Goal: Find contact information: Find contact information

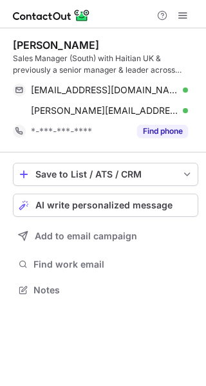
scroll to position [281, 206]
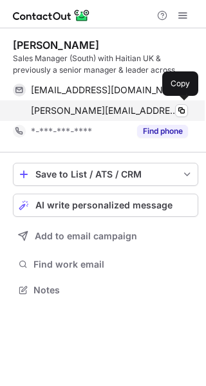
click at [178, 103] on div "[PERSON_NAME][EMAIL_ADDRESS][PERSON_NAME][DOMAIN_NAME] Verified Copy" at bounding box center [100, 110] width 175 height 21
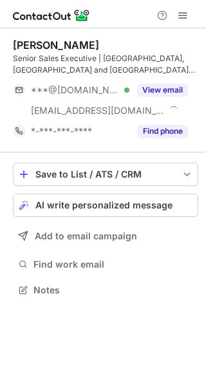
scroll to position [281, 206]
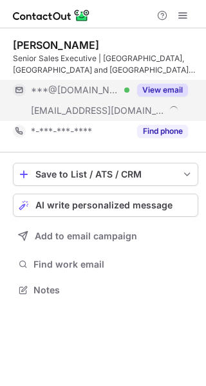
click at [155, 100] on div "View email" at bounding box center [158, 90] width 59 height 21
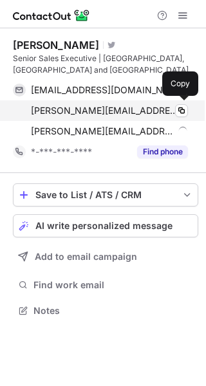
scroll to position [302, 206]
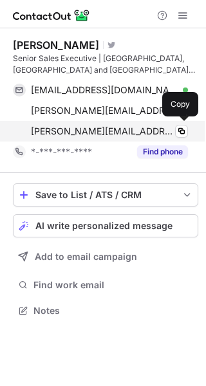
click at [174, 135] on div "dirk.smit@rev-trac.com" at bounding box center [109, 132] width 157 height 12
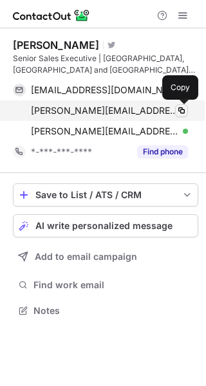
click at [182, 107] on span at bounding box center [181, 111] width 10 height 10
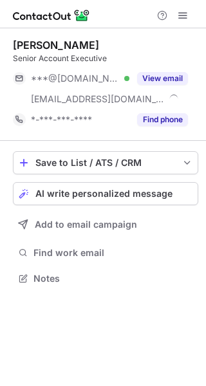
scroll to position [270, 206]
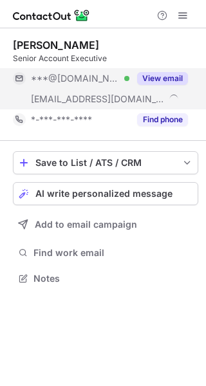
click at [165, 71] on div "View email" at bounding box center [158, 78] width 59 height 21
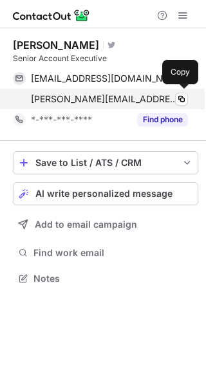
click at [172, 94] on div "godert@limagolfenergy.nl Verified" at bounding box center [109, 99] width 157 height 12
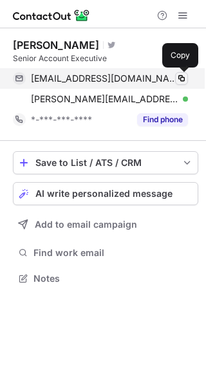
click at [178, 75] on span at bounding box center [181, 78] width 10 height 10
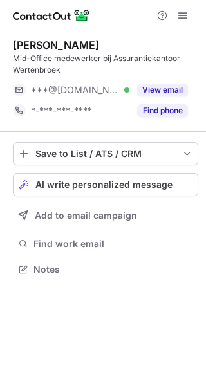
scroll to position [261, 206]
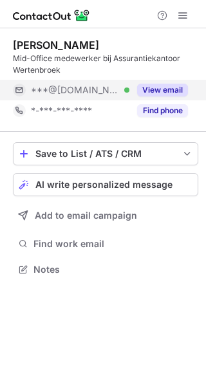
click at [169, 86] on button "View email" at bounding box center [162, 90] width 51 height 13
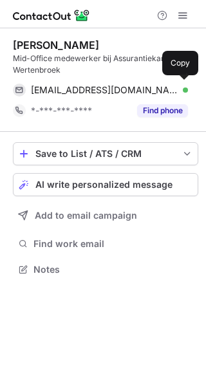
click at [169, 86] on div "bhjboschman@gmail.com Verified" at bounding box center [109, 90] width 157 height 12
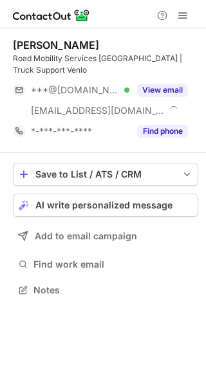
scroll to position [281, 206]
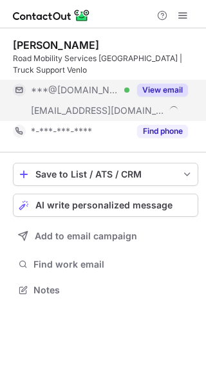
click at [156, 92] on button "View email" at bounding box center [162, 90] width 51 height 13
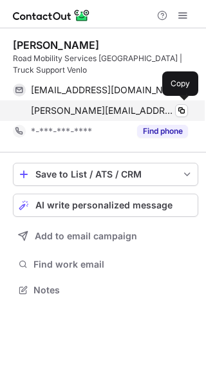
click at [178, 114] on span at bounding box center [183, 109] width 10 height 10
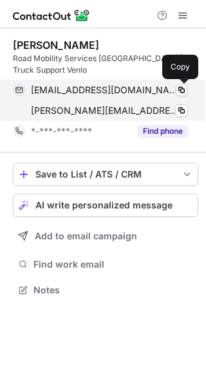
click at [180, 92] on span at bounding box center [181, 90] width 10 height 10
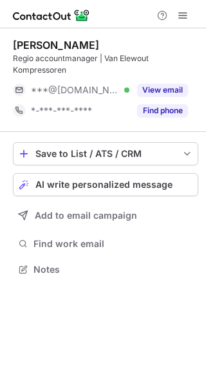
scroll to position [261, 206]
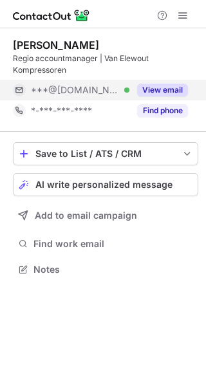
click at [160, 91] on button "View email" at bounding box center [162, 90] width 51 height 13
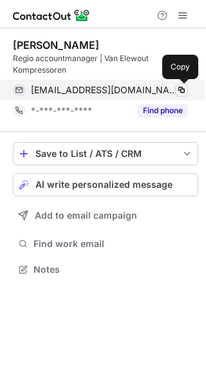
click at [178, 91] on span at bounding box center [181, 90] width 10 height 10
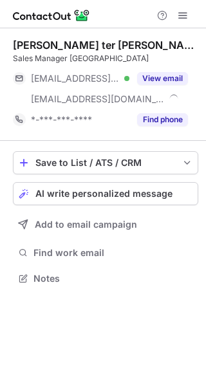
scroll to position [270, 206]
click at [179, 74] on button "View email" at bounding box center [162, 78] width 51 height 13
click at [179, 74] on div "***@kpnmail.nl" at bounding box center [109, 79] width 157 height 12
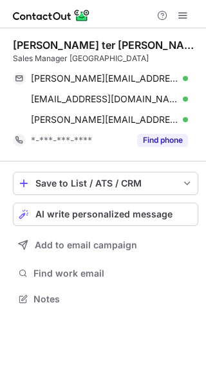
scroll to position [290, 206]
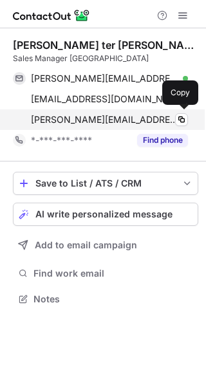
click at [181, 113] on div "michael.horst@koettermann.com Verified Copy" at bounding box center [100, 119] width 175 height 21
click at [176, 119] on button at bounding box center [181, 119] width 13 height 13
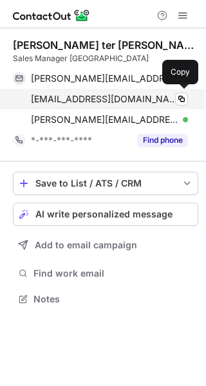
click at [178, 92] on div "mhorst@ritehite.com Verified Copy" at bounding box center [100, 99] width 175 height 21
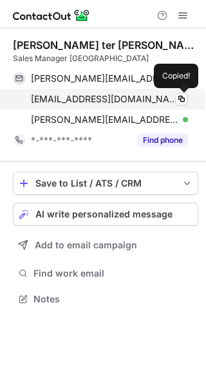
click at [178, 92] on div "mhorst@ritehite.com Verified Copied!" at bounding box center [100, 99] width 175 height 21
click at [178, 93] on button at bounding box center [181, 99] width 13 height 13
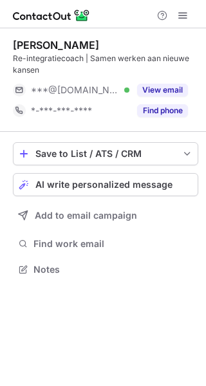
scroll to position [261, 206]
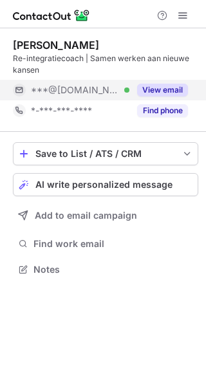
click at [183, 81] on div "View email" at bounding box center [158, 90] width 59 height 21
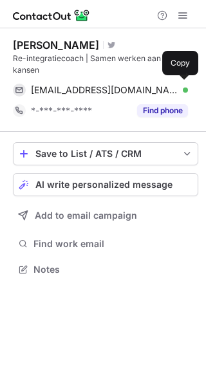
click at [183, 81] on div "annemariekewilkens@gmail.com Verified Copy" at bounding box center [100, 90] width 175 height 21
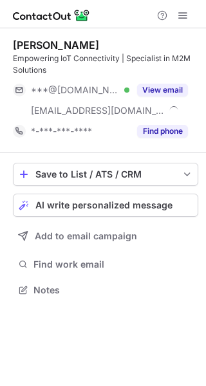
scroll to position [281, 206]
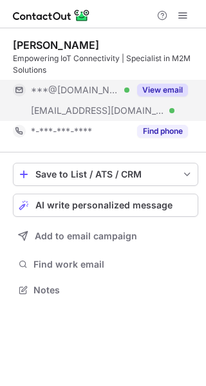
click at [162, 80] on div "View email" at bounding box center [158, 90] width 59 height 21
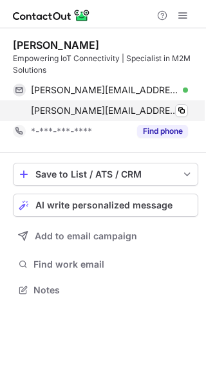
click at [172, 107] on div "nick.visser@kpn.com Verified" at bounding box center [109, 111] width 157 height 12
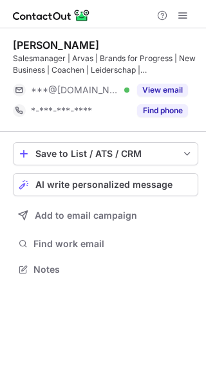
scroll to position [261, 206]
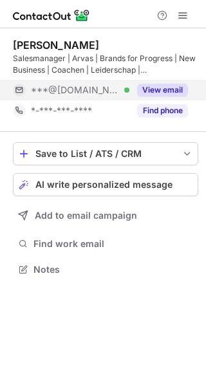
click at [167, 85] on button "View email" at bounding box center [162, 90] width 51 height 13
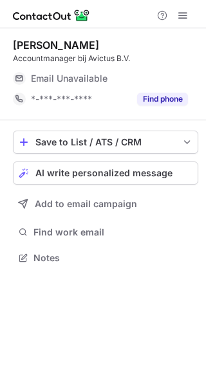
scroll to position [249, 206]
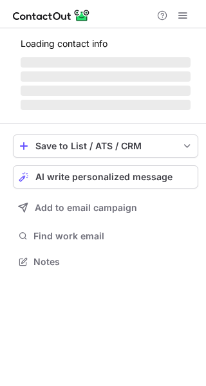
scroll to position [253, 206]
click at [160, 77] on span "‌" at bounding box center [106, 76] width 170 height 10
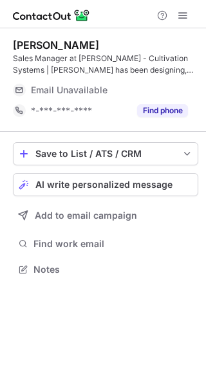
scroll to position [261, 206]
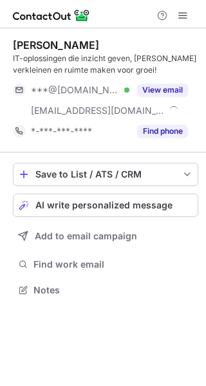
scroll to position [281, 206]
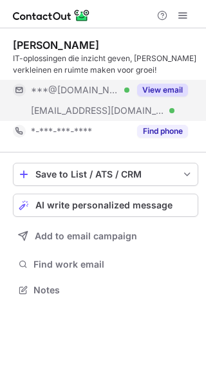
click at [160, 97] on div "View email" at bounding box center [158, 90] width 59 height 21
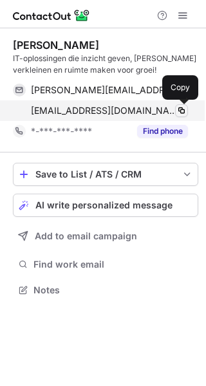
click at [175, 114] on button at bounding box center [181, 110] width 13 height 13
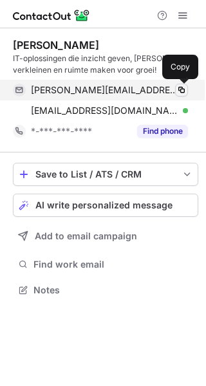
click at [186, 87] on span at bounding box center [181, 90] width 10 height 10
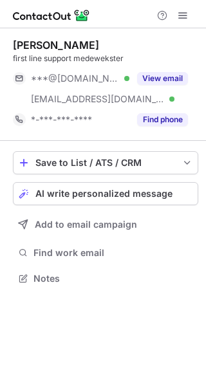
scroll to position [270, 206]
click at [175, 74] on button "View email" at bounding box center [162, 78] width 51 height 13
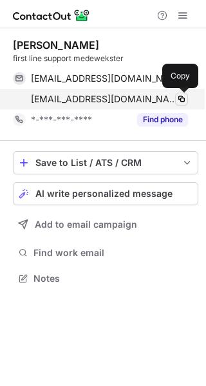
click at [179, 94] on span at bounding box center [181, 99] width 10 height 10
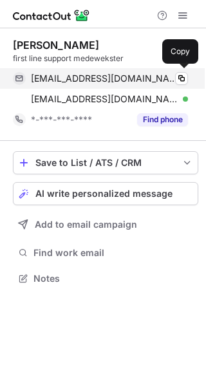
click at [183, 71] on div "[EMAIL_ADDRESS][DOMAIN_NAME] Verified Copy" at bounding box center [100, 78] width 175 height 21
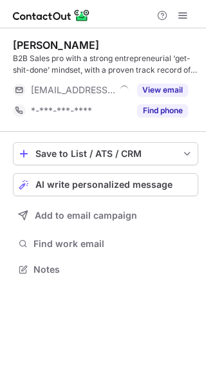
scroll to position [261, 206]
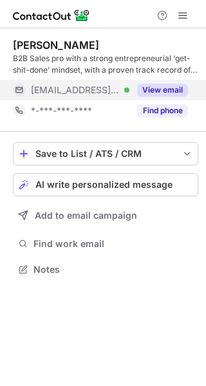
click at [173, 91] on button "View email" at bounding box center [162, 90] width 51 height 13
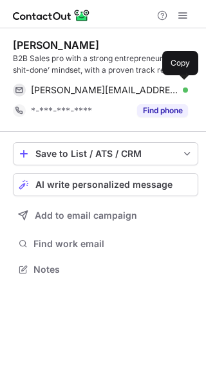
click at [173, 91] on div "stefan@theselectionlab.com Verified" at bounding box center [109, 90] width 157 height 12
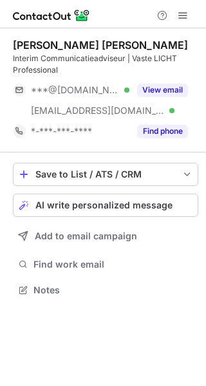
scroll to position [281, 206]
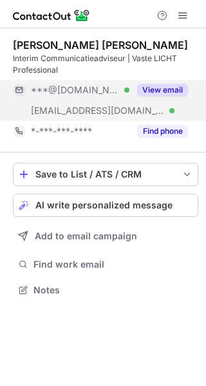
click at [162, 92] on button "View email" at bounding box center [162, 90] width 51 height 13
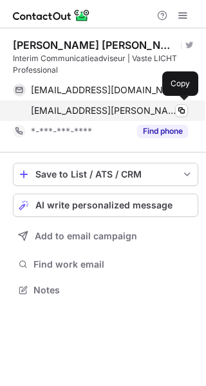
click at [176, 104] on div "youri.jozee@fluke.nl Verified Copy" at bounding box center [100, 110] width 175 height 21
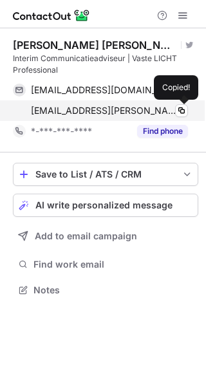
click at [176, 104] on div "youri.jozee@fluke.nl Verified Copied!" at bounding box center [100, 110] width 175 height 21
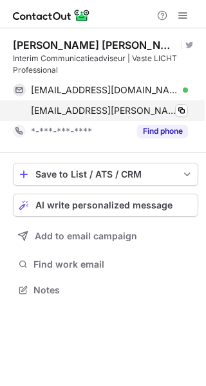
click at [176, 104] on div "youri.jozee@fluke.nl Verified Copy" at bounding box center [100, 110] width 175 height 21
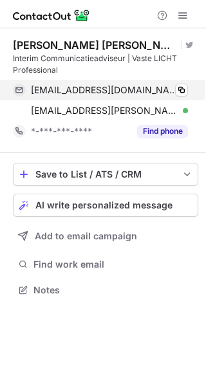
click at [170, 94] on div "yourijozee@gmail.com Verified" at bounding box center [109, 90] width 157 height 12
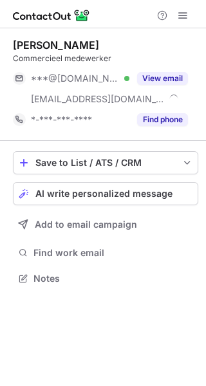
scroll to position [270, 206]
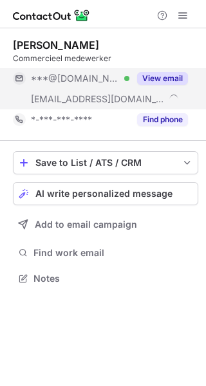
click at [162, 82] on button "View email" at bounding box center [162, 78] width 51 height 13
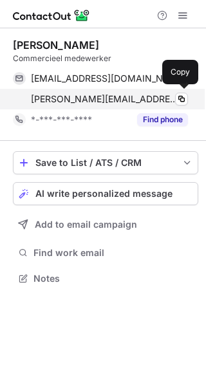
click at [169, 104] on div "dirk@klinkervisie.nl Verified" at bounding box center [109, 99] width 157 height 12
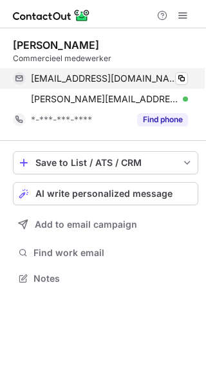
click at [174, 76] on div "deleeuwdirk@hotmail.com Verified" at bounding box center [109, 79] width 157 height 12
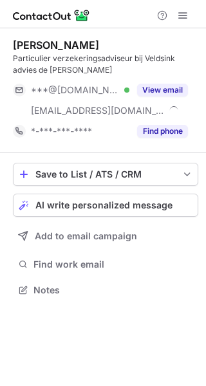
scroll to position [281, 206]
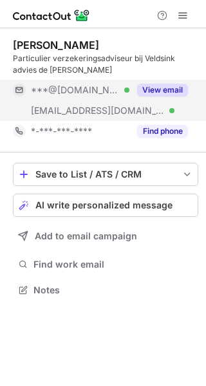
click at [158, 89] on button "View email" at bounding box center [162, 90] width 51 height 13
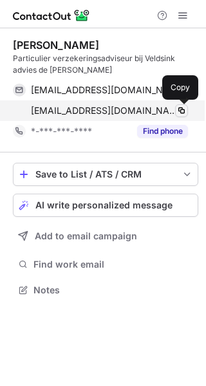
click at [178, 107] on span at bounding box center [181, 111] width 10 height 10
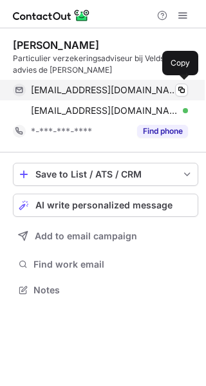
click at [172, 88] on div "jeroenreitsma@hotmail.com Verified" at bounding box center [109, 90] width 157 height 12
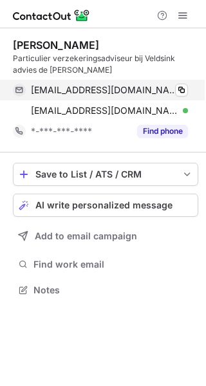
click at [172, 88] on div "jeroenreitsma@hotmail.com Verified" at bounding box center [109, 90] width 157 height 12
click at [172, 89] on div "jeroenreitsma@hotmail.com Verified" at bounding box center [109, 90] width 157 height 12
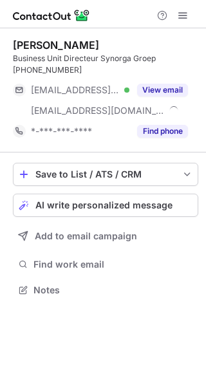
scroll to position [281, 206]
click at [160, 76] on div "Piet Hoenderop Business Unit Directeur Synorga Groep +31 6 51150933 ***@hetnet.…" at bounding box center [105, 90] width 185 height 103
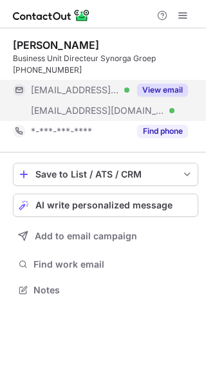
click at [158, 91] on button "View email" at bounding box center [162, 90] width 51 height 13
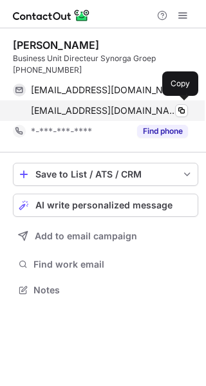
click at [169, 107] on div "hoenderop@synorga.nl Verified" at bounding box center [109, 111] width 157 height 12
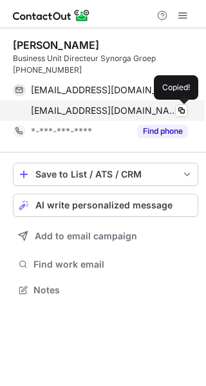
click at [169, 107] on div "hoenderop@synorga.nl Verified" at bounding box center [109, 111] width 157 height 12
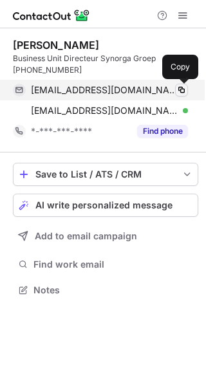
click at [183, 89] on span at bounding box center [181, 90] width 10 height 10
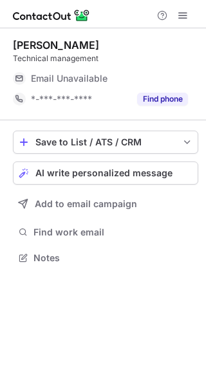
scroll to position [249, 206]
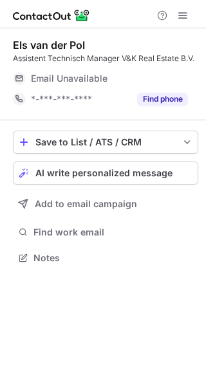
scroll to position [249, 206]
